Goal: Find specific page/section: Find specific page/section

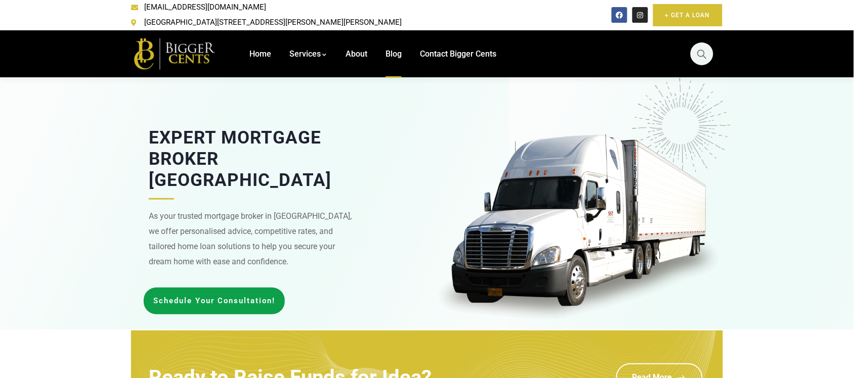
drag, startPoint x: 0, startPoint y: 0, endPoint x: 400, endPoint y: 42, distance: 401.8
click at [400, 49] on span "Blog" at bounding box center [393, 54] width 16 height 10
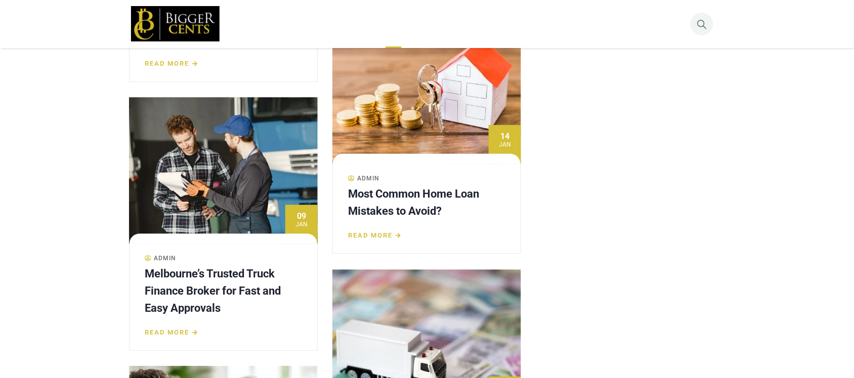
scroll to position [957, 0]
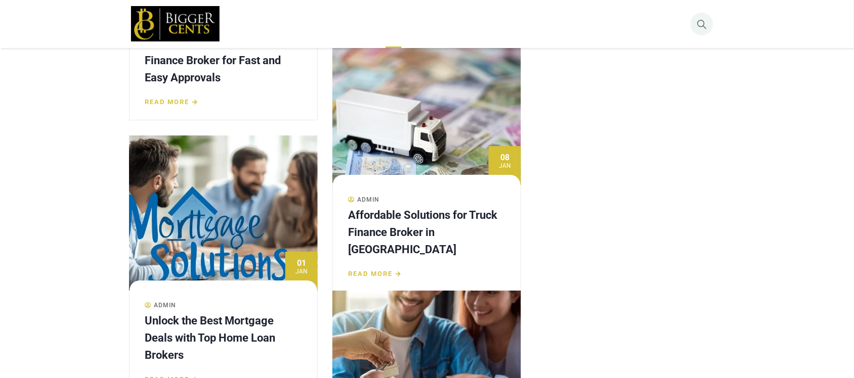
drag, startPoint x: 863, startPoint y: 184, endPoint x: 851, endPoint y: 259, distance: 76.8
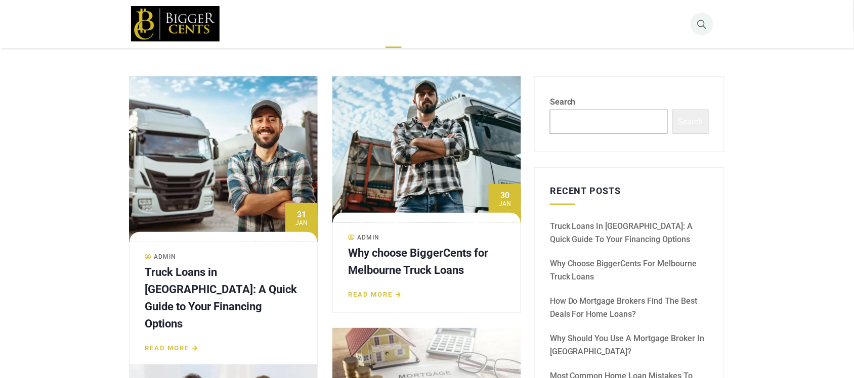
scroll to position [0, 0]
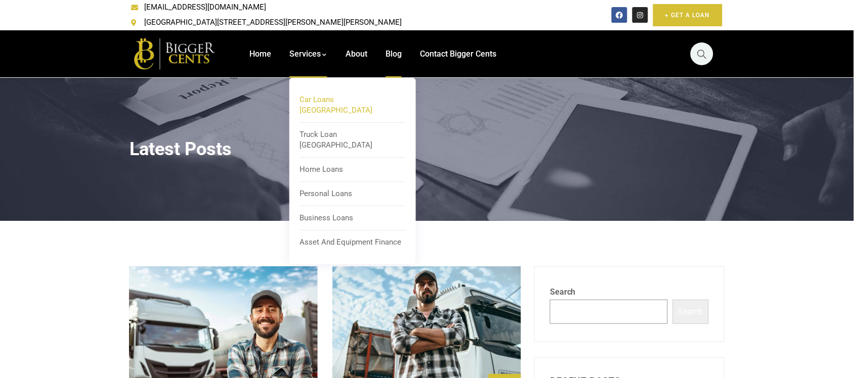
click at [316, 95] on span "Car Loans [GEOGRAPHIC_DATA]" at bounding box center [335, 105] width 73 height 20
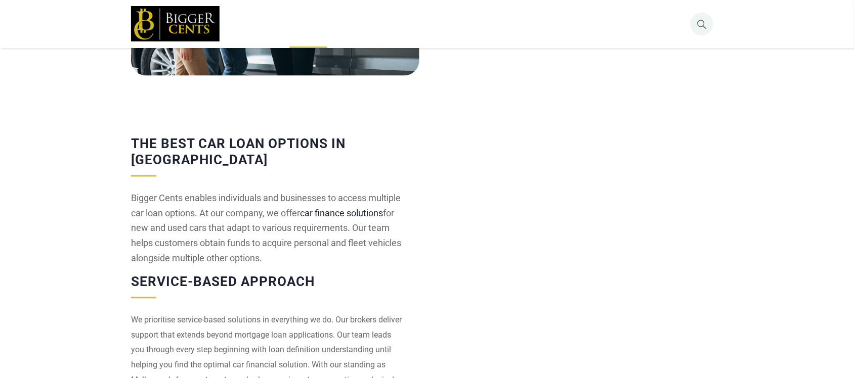
scroll to position [190, 0]
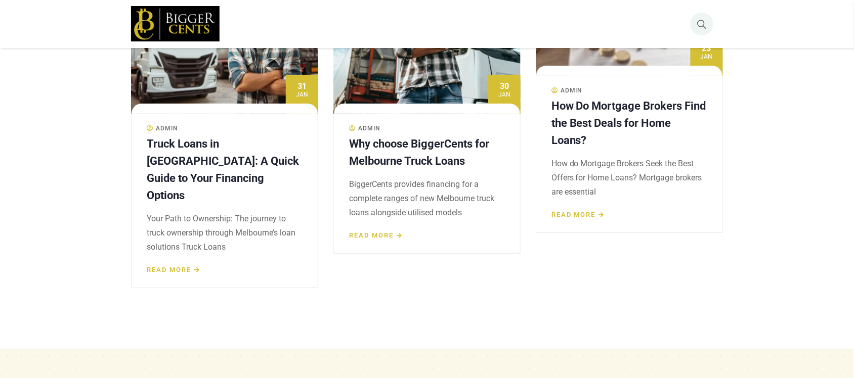
scroll to position [3524, 0]
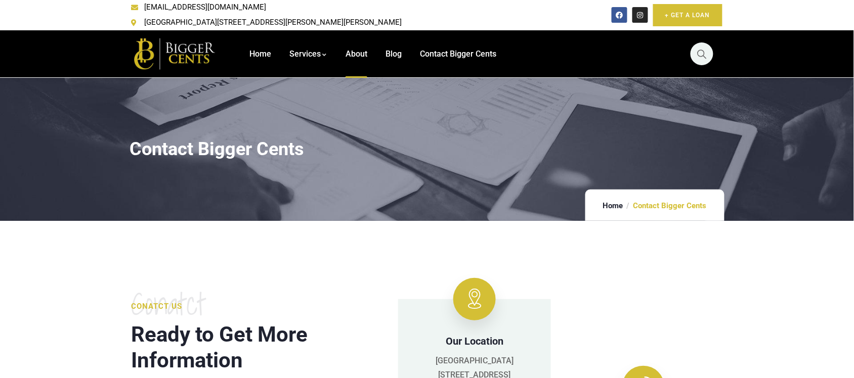
click at [355, 49] on span "About" at bounding box center [356, 54] width 22 height 10
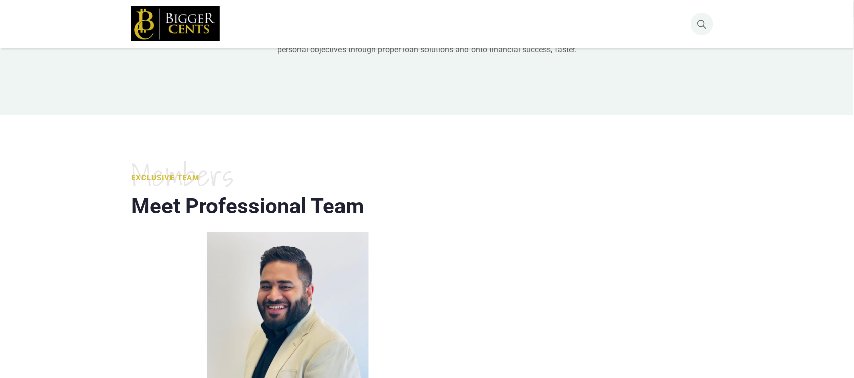
scroll to position [1201, 0]
